Goal: Information Seeking & Learning: Learn about a topic

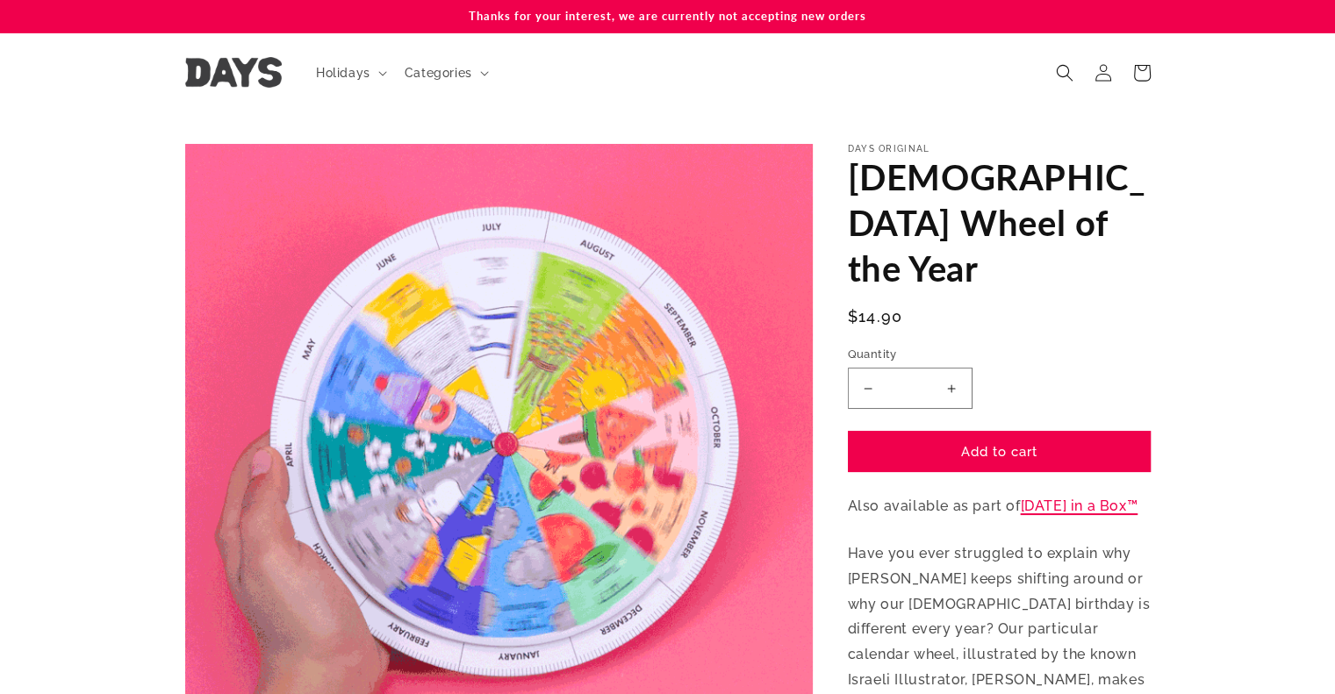
click at [1064, 498] on link "[DATE] in a Box™" at bounding box center [1080, 506] width 118 height 17
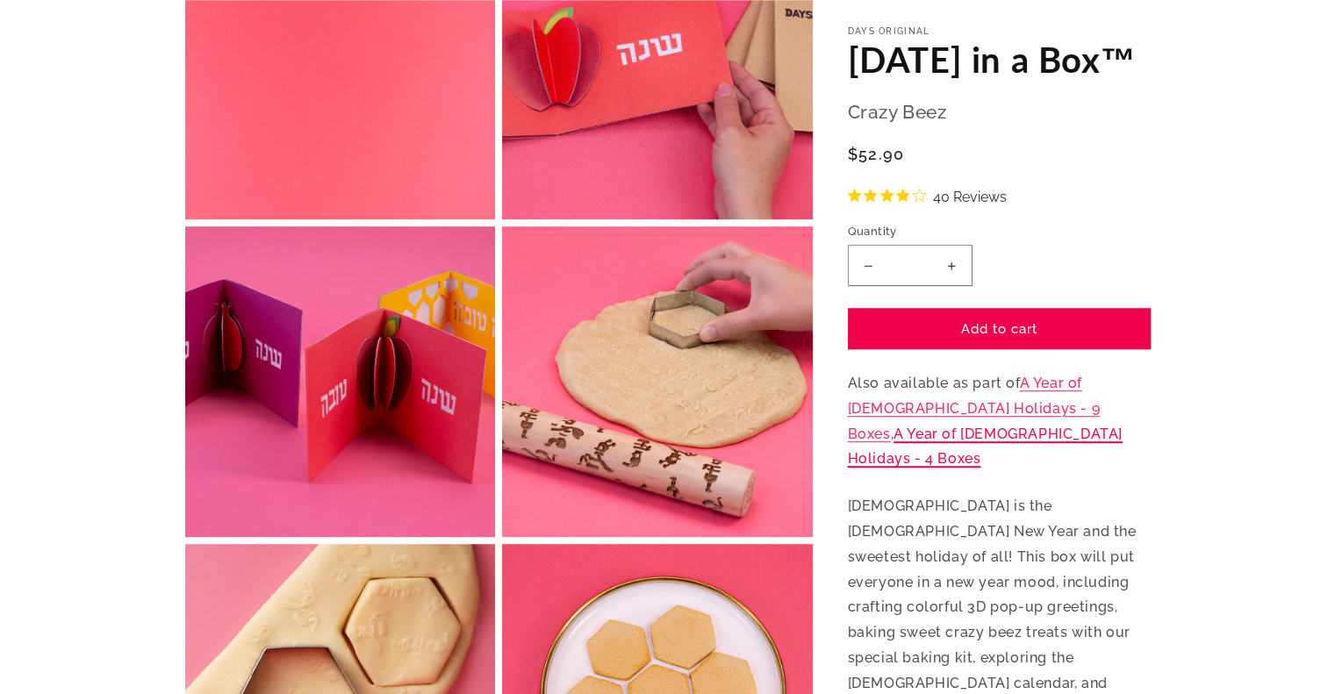
scroll to position [878, 0]
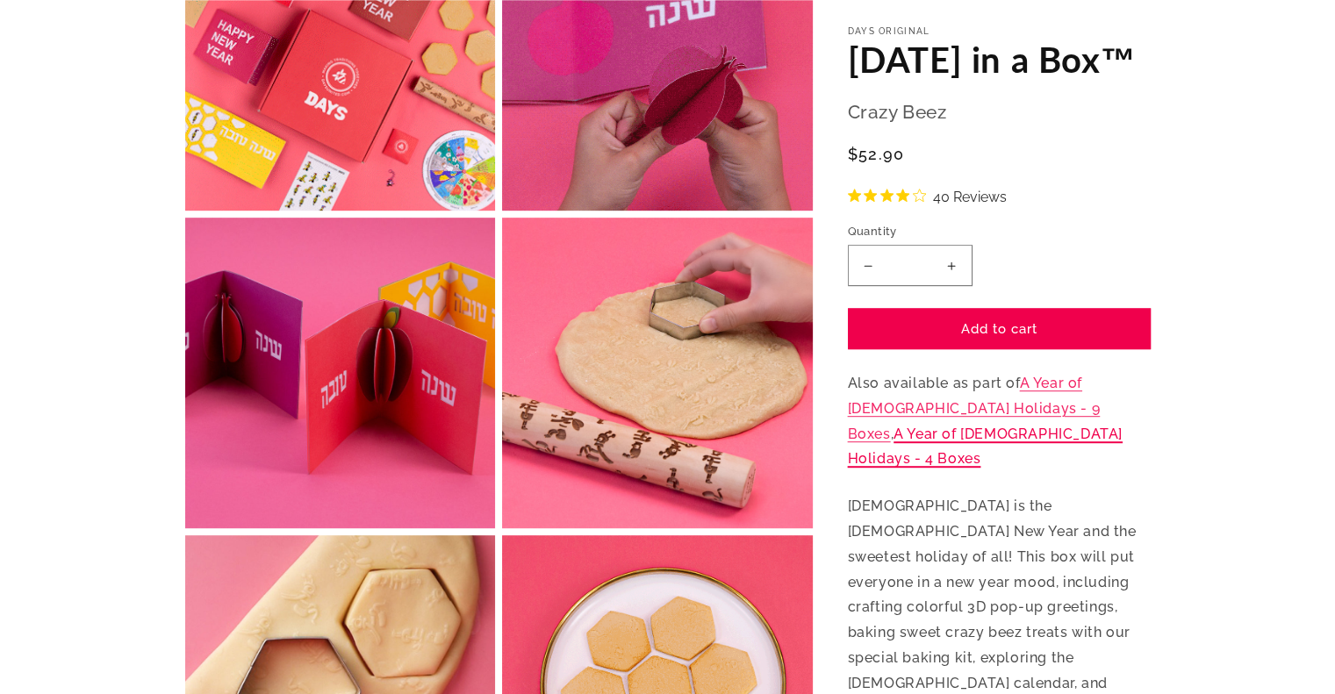
click at [1058, 448] on link "A Year of [DEMOGRAPHIC_DATA] Holidays - 4 Boxes" at bounding box center [985, 447] width 275 height 42
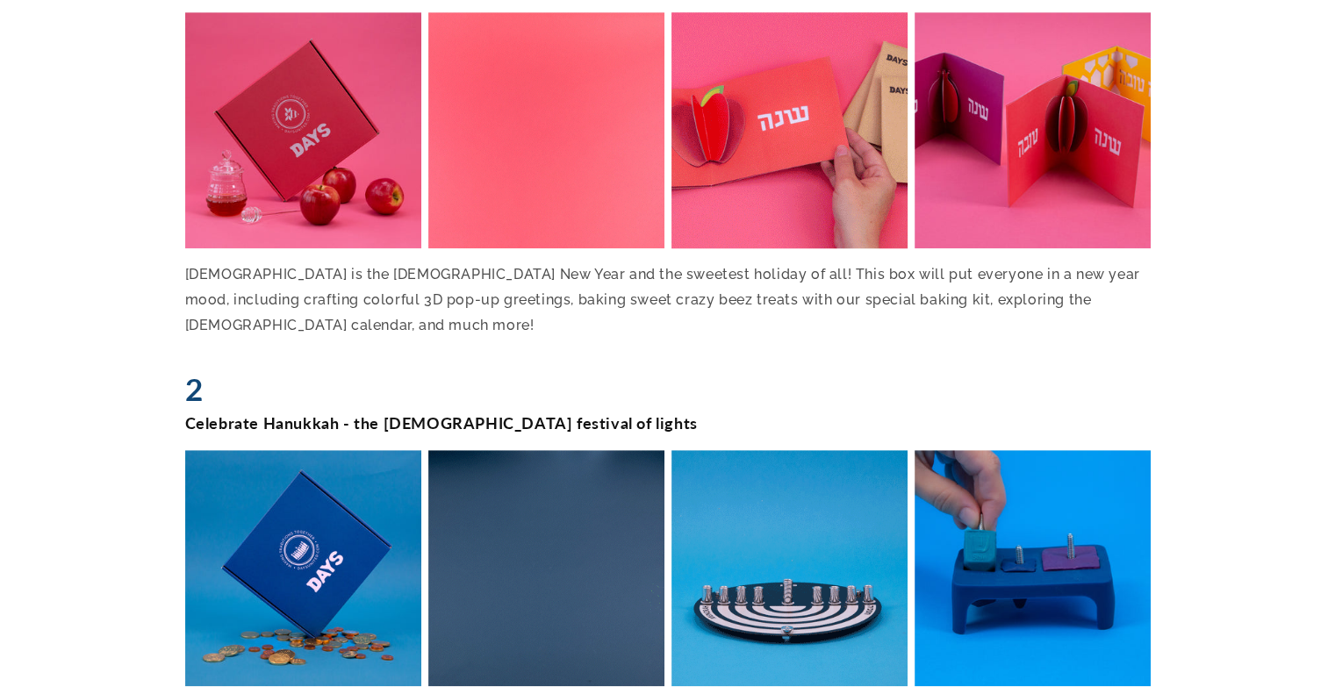
scroll to position [1316, 0]
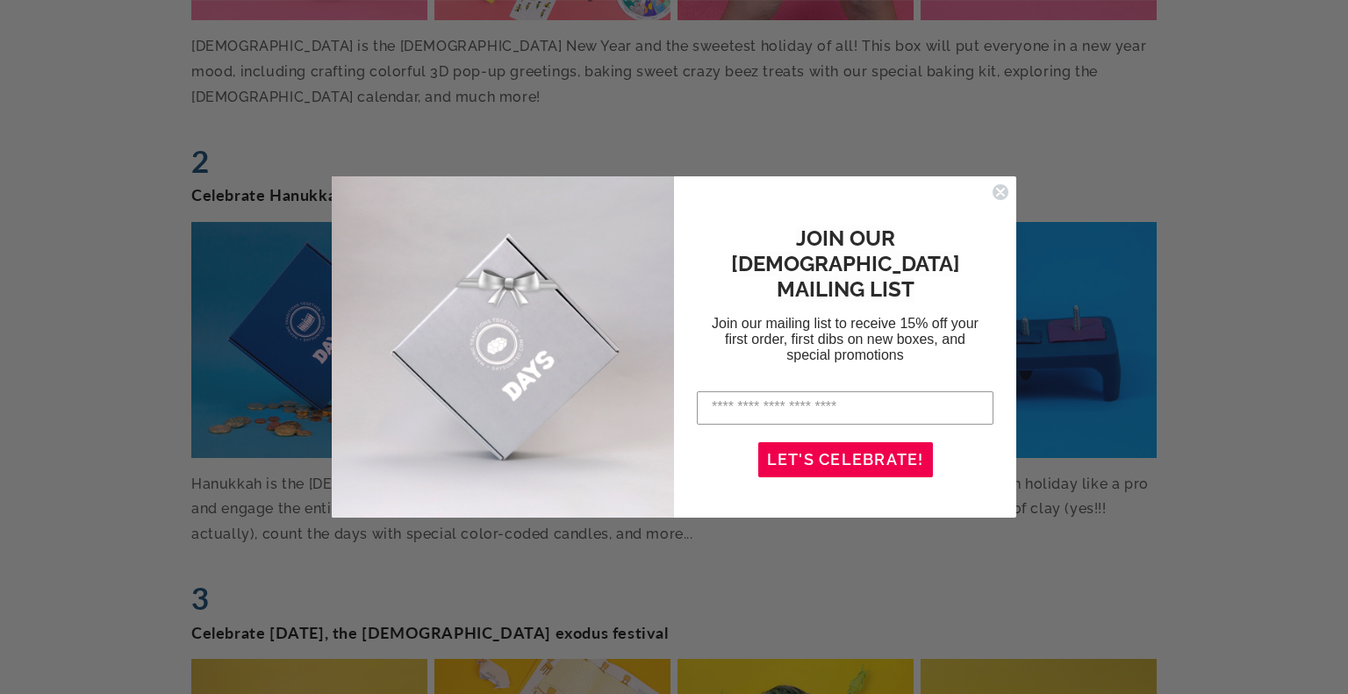
click at [1003, 192] on circle "Close dialog" at bounding box center [1001, 191] width 17 height 17
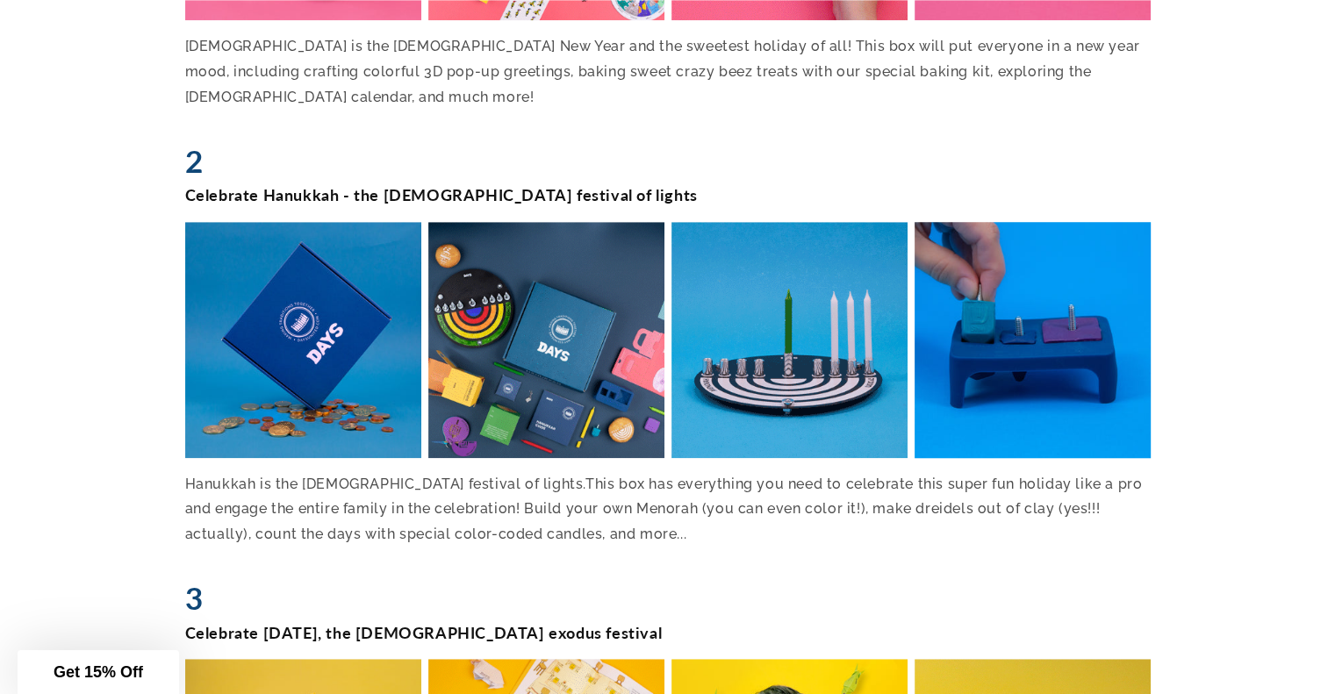
scroll to position [1667, 0]
